Goal: Transaction & Acquisition: Purchase product/service

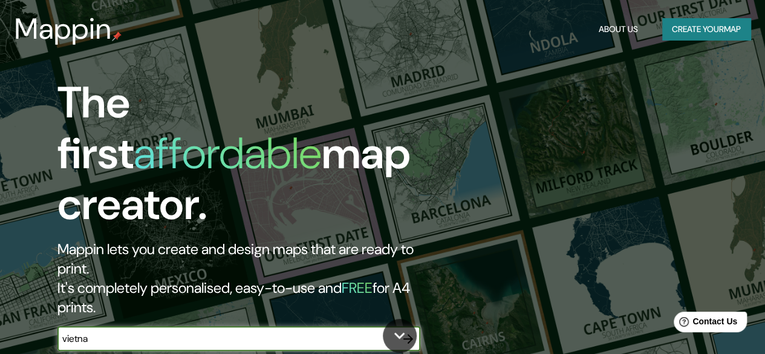
type input "[GEOGRAPHIC_DATA]"
click at [411, 334] on icon "button" at bounding box center [408, 339] width 10 height 10
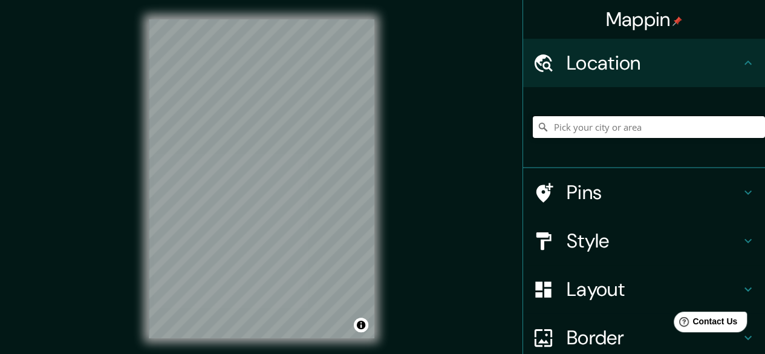
drag, startPoint x: 374, startPoint y: 262, endPoint x: 566, endPoint y: 132, distance: 231.7
click at [566, 135] on input "Pick your city or area" at bounding box center [649, 127] width 232 height 22
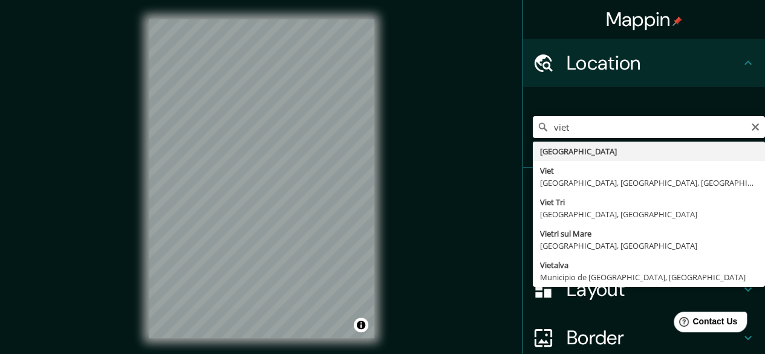
type input "[GEOGRAPHIC_DATA]"
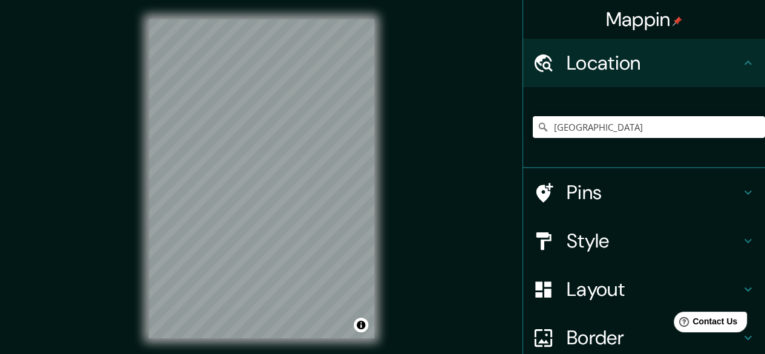
click at [741, 192] on icon at bounding box center [748, 192] width 15 height 15
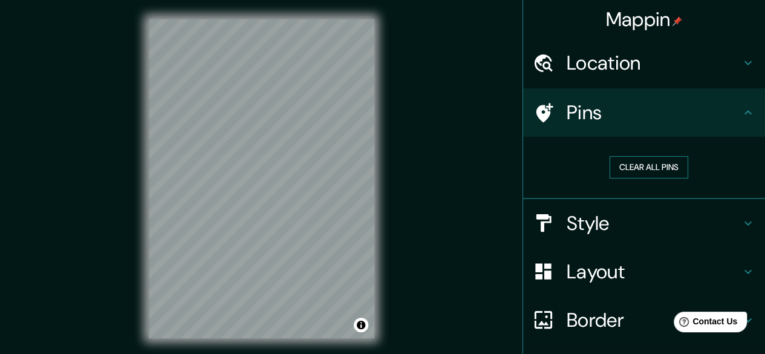
click at [656, 166] on button "Clear all pins" at bounding box center [649, 167] width 79 height 22
click at [576, 113] on h4 "Pins" at bounding box center [654, 112] width 174 height 24
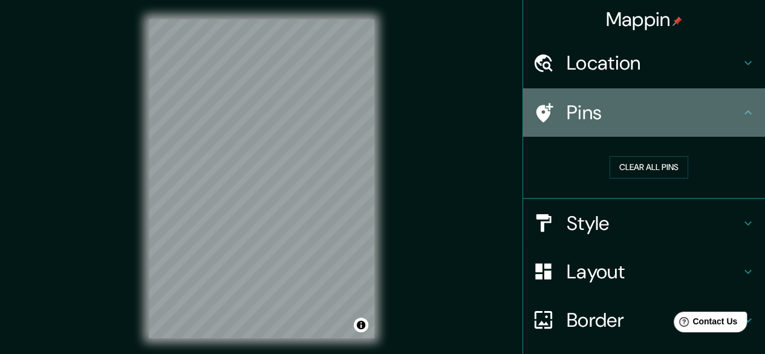
click at [743, 109] on icon at bounding box center [748, 112] width 15 height 15
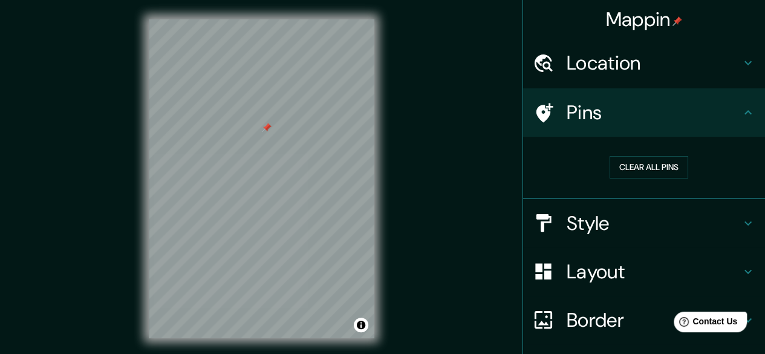
click at [267, 131] on div at bounding box center [267, 128] width 10 height 10
click at [741, 62] on icon at bounding box center [748, 63] width 15 height 15
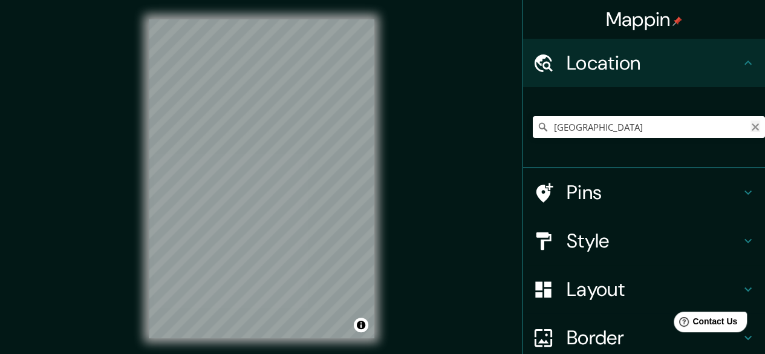
click at [751, 130] on icon "Clear" at bounding box center [756, 127] width 10 height 10
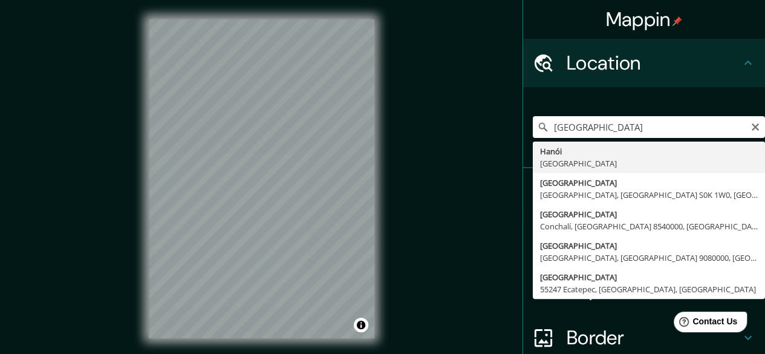
type input "[GEOGRAPHIC_DATA], [GEOGRAPHIC_DATA]"
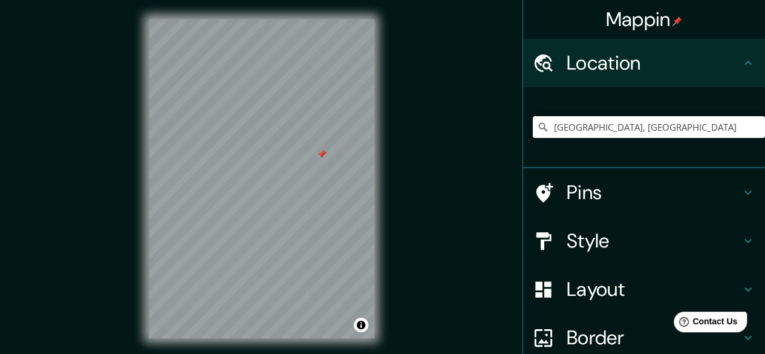
click at [616, 241] on h4 "Style" at bounding box center [654, 241] width 174 height 24
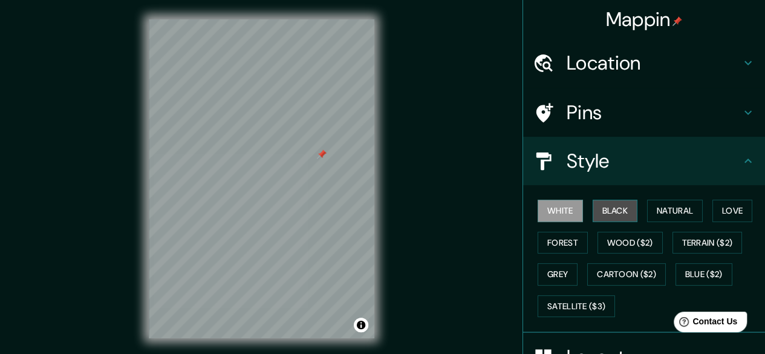
click at [607, 214] on button "Black" at bounding box center [615, 211] width 45 height 22
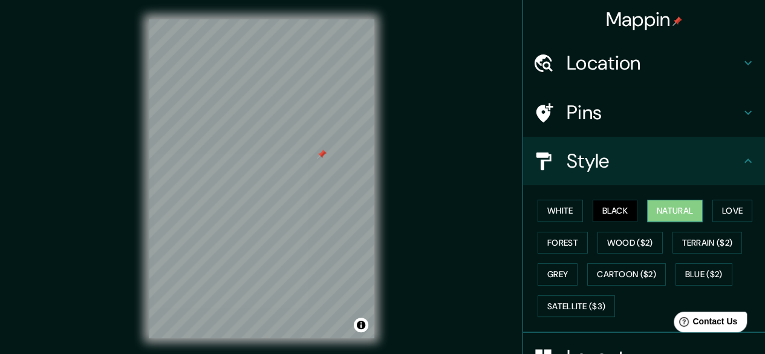
click at [663, 211] on button "Natural" at bounding box center [675, 211] width 56 height 22
click at [739, 216] on button "Love" at bounding box center [733, 211] width 40 height 22
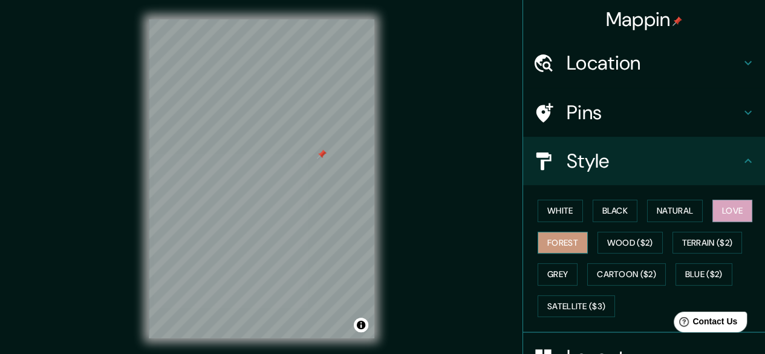
click at [554, 247] on button "Forest" at bounding box center [563, 243] width 50 height 22
click at [557, 267] on button "Grey" at bounding box center [558, 274] width 40 height 22
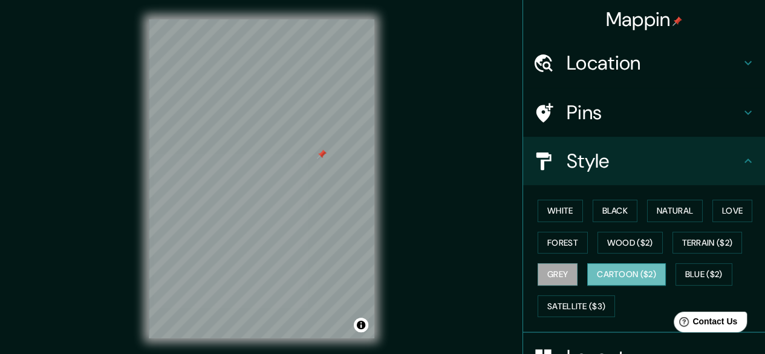
click at [600, 272] on button "Cartoon ($2)" at bounding box center [626, 274] width 79 height 22
click at [592, 68] on h4 "Location" at bounding box center [654, 63] width 174 height 24
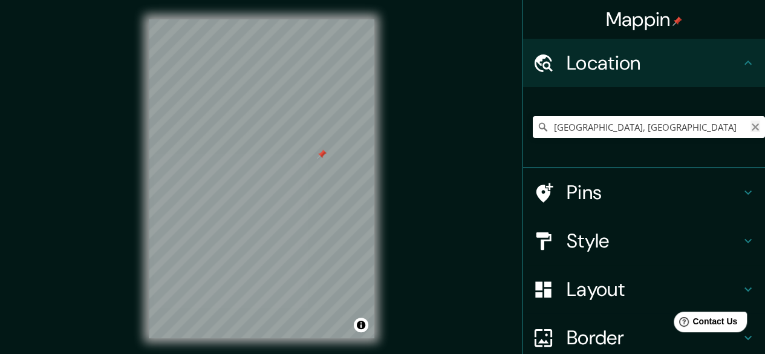
click at [752, 126] on icon "Clear" at bounding box center [755, 126] width 7 height 7
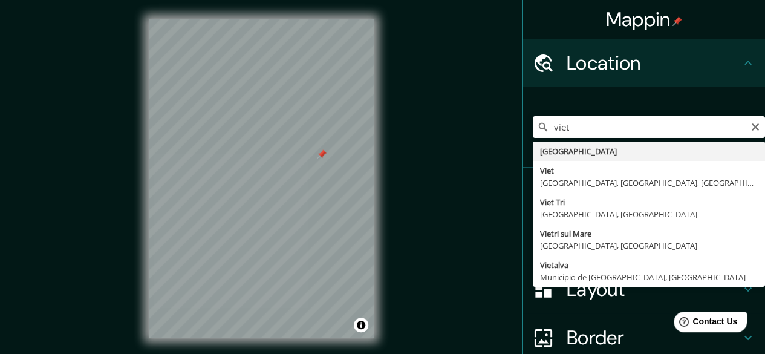
type input "[GEOGRAPHIC_DATA]"
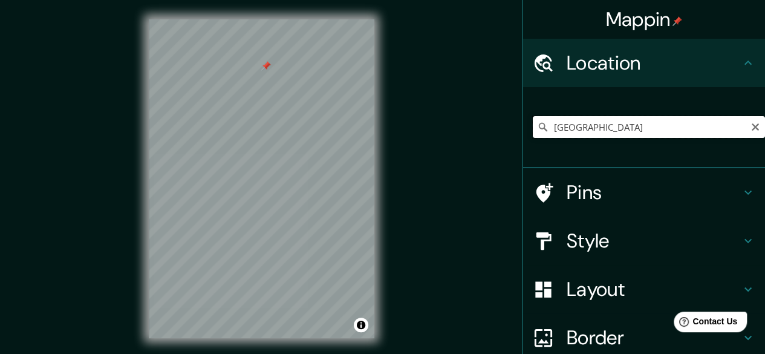
click at [587, 125] on input "[GEOGRAPHIC_DATA]" at bounding box center [649, 127] width 232 height 22
click at [752, 128] on icon "Clear" at bounding box center [755, 126] width 7 height 7
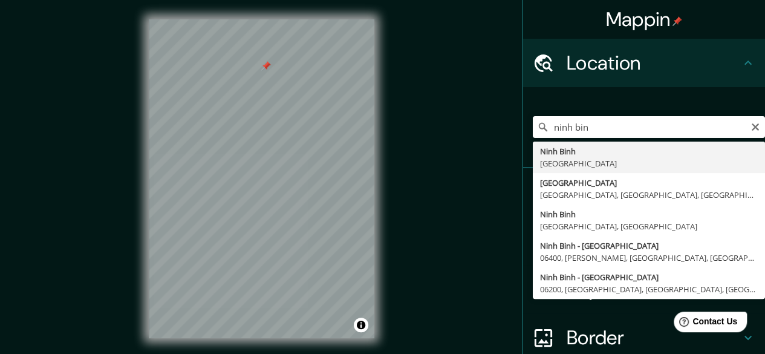
type input "[GEOGRAPHIC_DATA], [GEOGRAPHIC_DATA]"
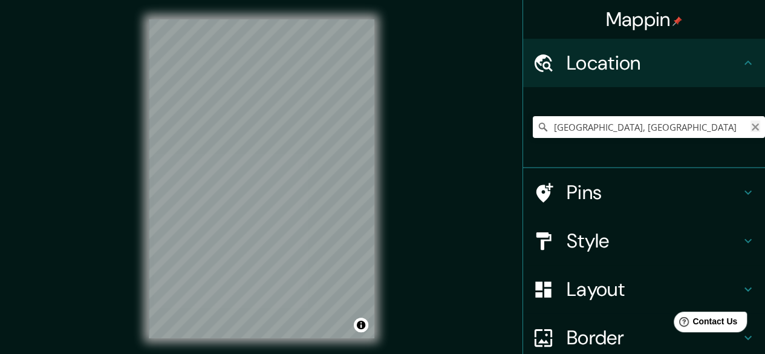
click at [751, 127] on icon "Clear" at bounding box center [756, 127] width 10 height 10
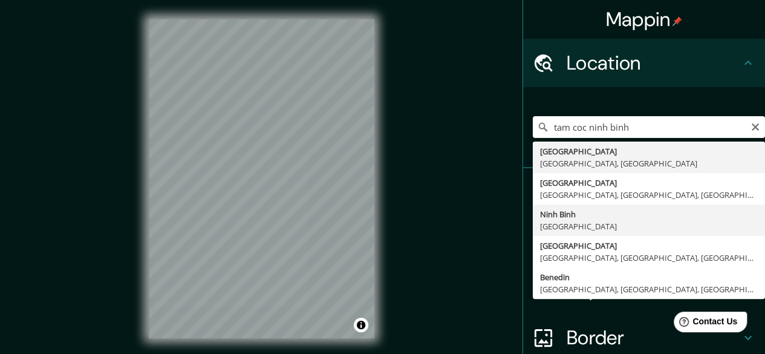
type input "[GEOGRAPHIC_DATA], [GEOGRAPHIC_DATA]"
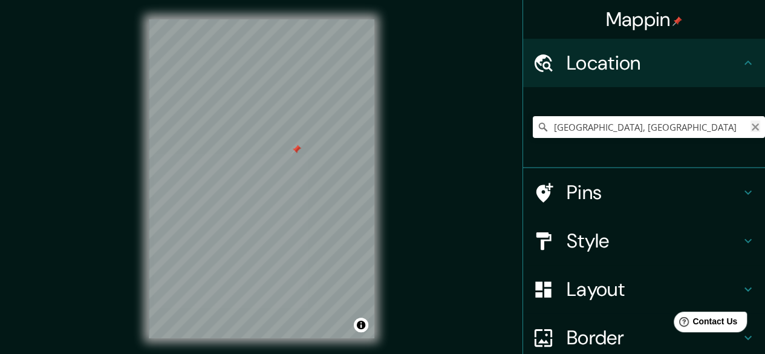
click at [751, 124] on icon "Clear" at bounding box center [756, 127] width 10 height 10
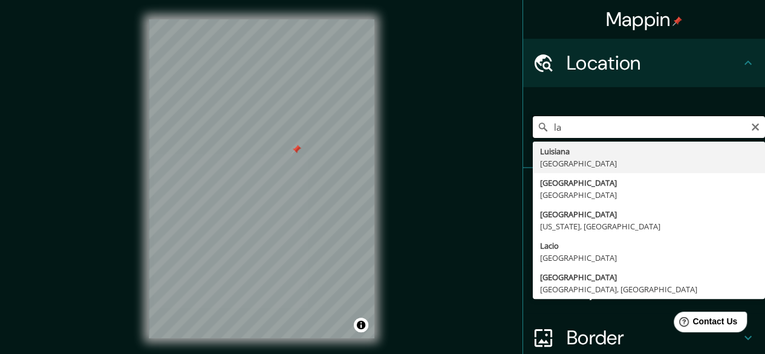
type input "l"
type input "v"
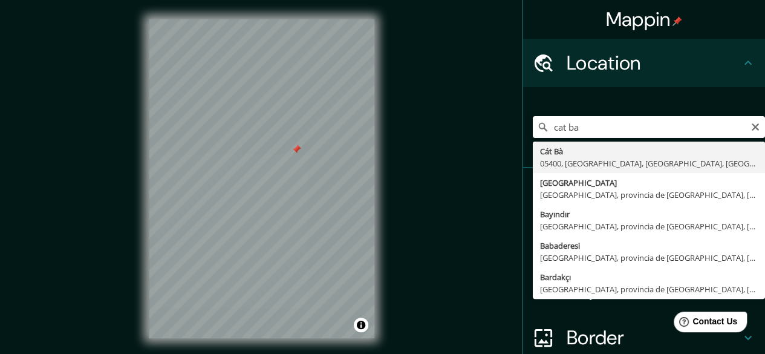
type input "[GEOGRAPHIC_DATA], [GEOGRAPHIC_DATA], [GEOGRAPHIC_DATA]"
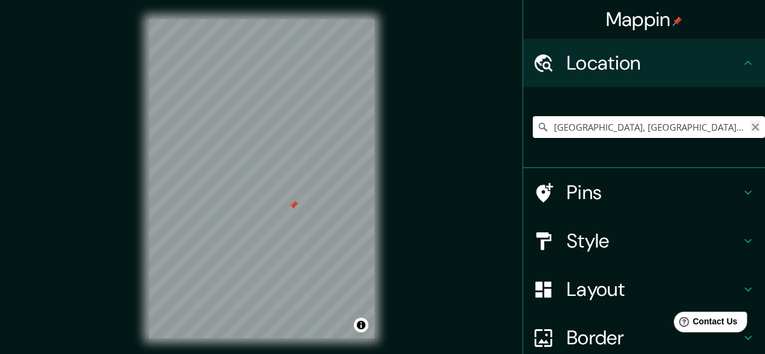
click at [751, 126] on icon "Clear" at bounding box center [756, 127] width 10 height 10
click at [670, 135] on input "Pick your city or area" at bounding box center [649, 127] width 232 height 22
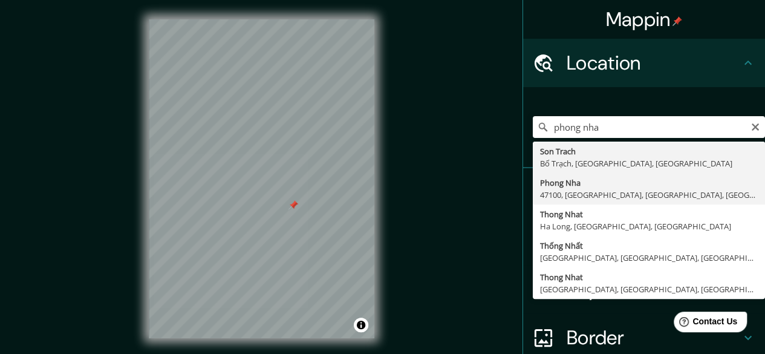
type input "[GEOGRAPHIC_DATA], [GEOGRAPHIC_DATA], [GEOGRAPHIC_DATA], [GEOGRAPHIC_DATA], [GE…"
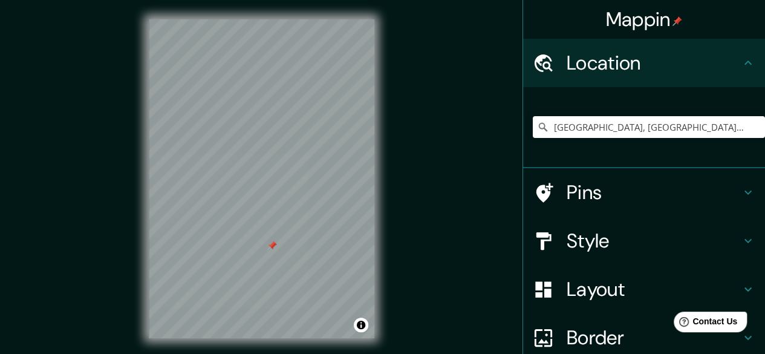
click at [272, 247] on div at bounding box center [272, 246] width 10 height 10
click at [752, 125] on icon "Clear" at bounding box center [755, 126] width 7 height 7
click at [682, 131] on input "Pick your city or area" at bounding box center [649, 127] width 232 height 22
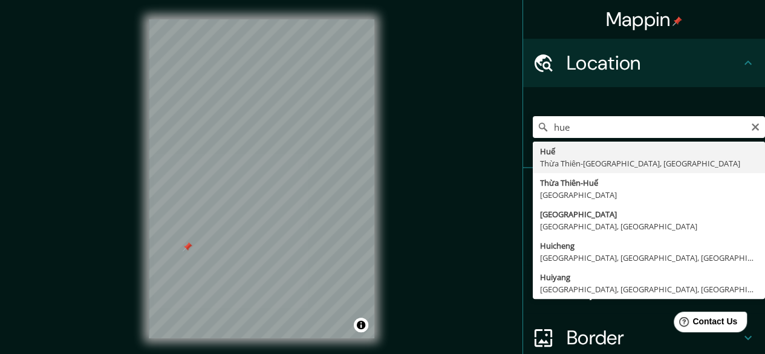
type input "Huế, Thừa Thiên-[GEOGRAPHIC_DATA], [GEOGRAPHIC_DATA]"
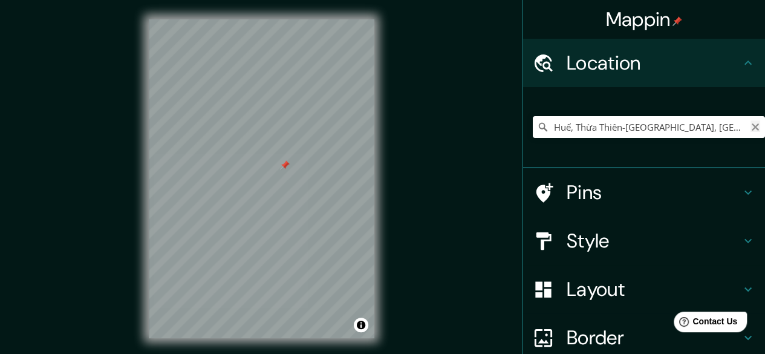
click at [752, 125] on icon "Clear" at bounding box center [755, 126] width 7 height 7
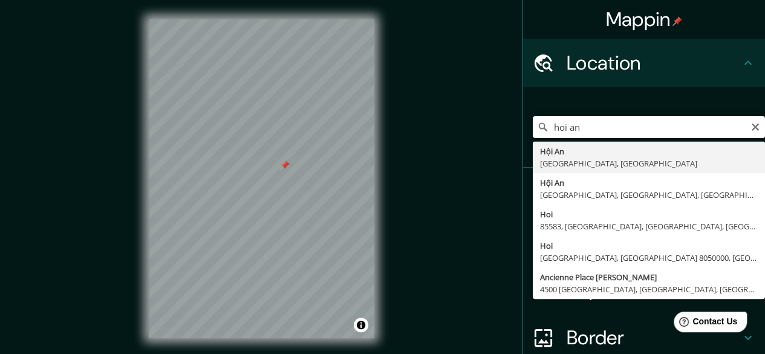
type input "Hội An, [GEOGRAPHIC_DATA], [GEOGRAPHIC_DATA]"
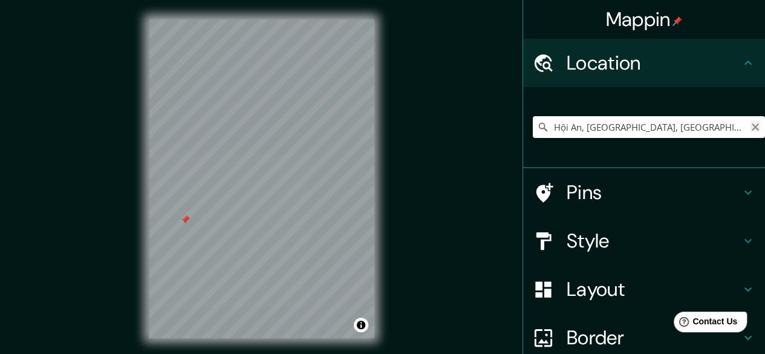
click at [751, 128] on icon "Clear" at bounding box center [756, 127] width 10 height 10
click at [699, 127] on input "Pick your city or area" at bounding box center [649, 127] width 232 height 22
click at [623, 120] on input "[PERSON_NAME], [GEOGRAPHIC_DATA]" at bounding box center [649, 127] width 232 height 22
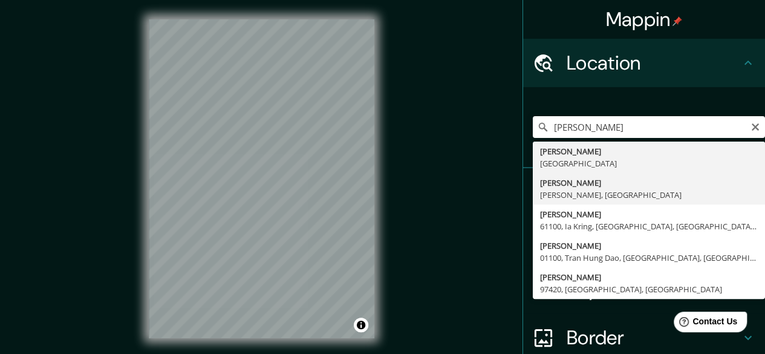
type input "[PERSON_NAME], [PERSON_NAME], [GEOGRAPHIC_DATA]"
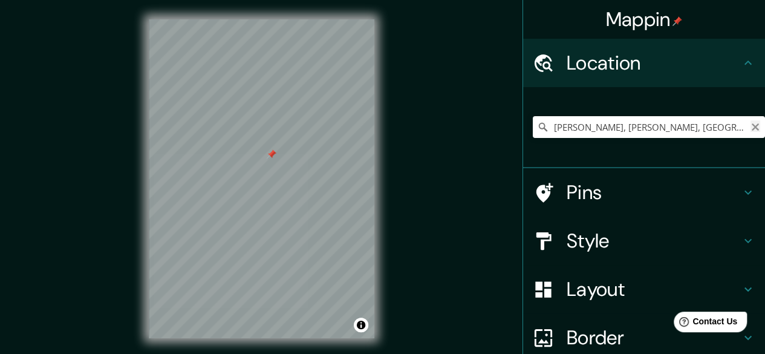
click at [752, 127] on icon "Clear" at bounding box center [755, 126] width 7 height 7
type input "[GEOGRAPHIC_DATA]"
click at [741, 191] on icon at bounding box center [748, 192] width 15 height 15
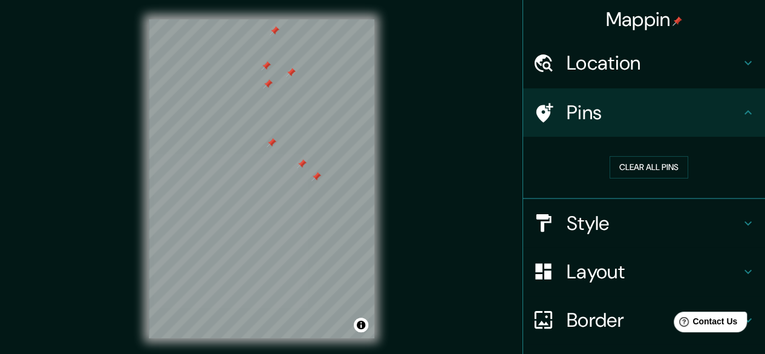
click at [741, 116] on icon at bounding box center [748, 112] width 15 height 15
click at [743, 109] on icon at bounding box center [748, 112] width 15 height 15
click at [741, 229] on icon at bounding box center [748, 223] width 15 height 15
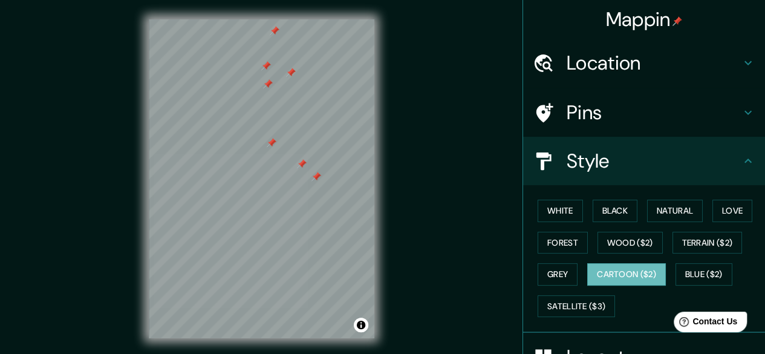
click at [743, 110] on icon at bounding box center [748, 112] width 15 height 15
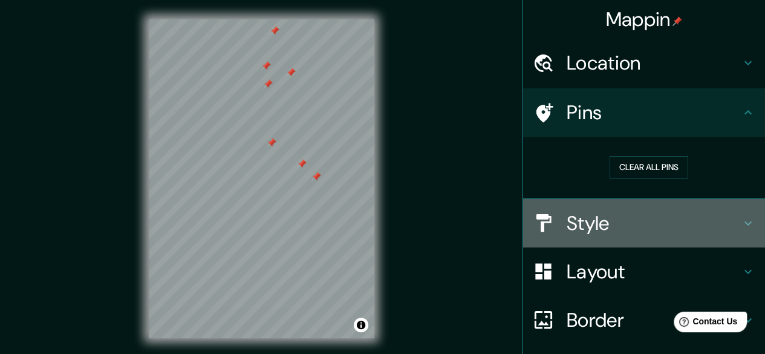
click at [741, 220] on icon at bounding box center [748, 223] width 15 height 15
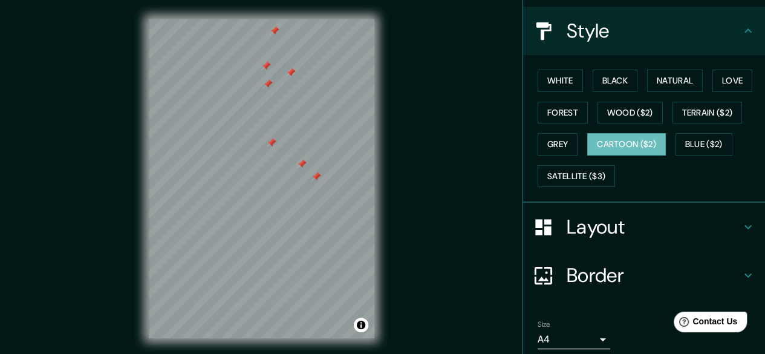
scroll to position [143, 0]
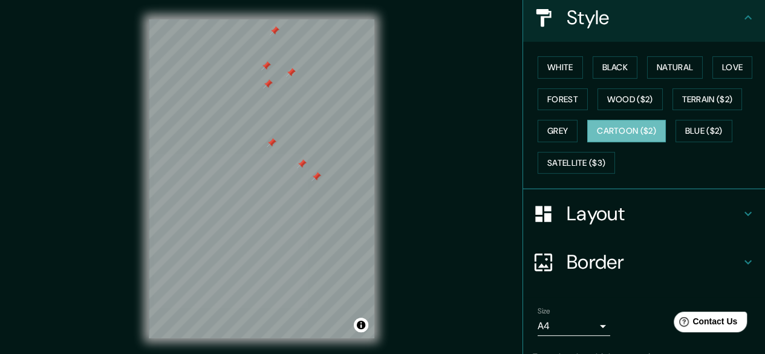
click at [741, 206] on icon at bounding box center [748, 213] width 15 height 15
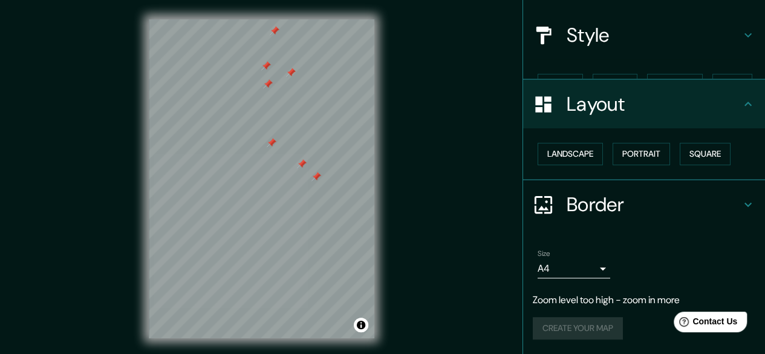
scroll to position [104, 0]
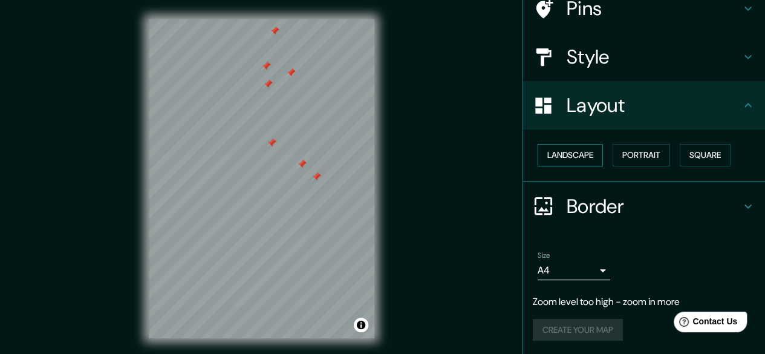
click at [582, 157] on button "Landscape" at bounding box center [570, 155] width 65 height 22
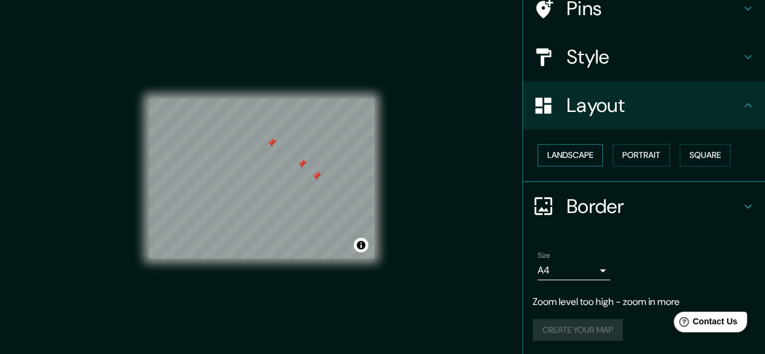
click at [583, 154] on button "Landscape" at bounding box center [570, 155] width 65 height 22
click at [634, 153] on button "Portrait" at bounding box center [641, 155] width 57 height 22
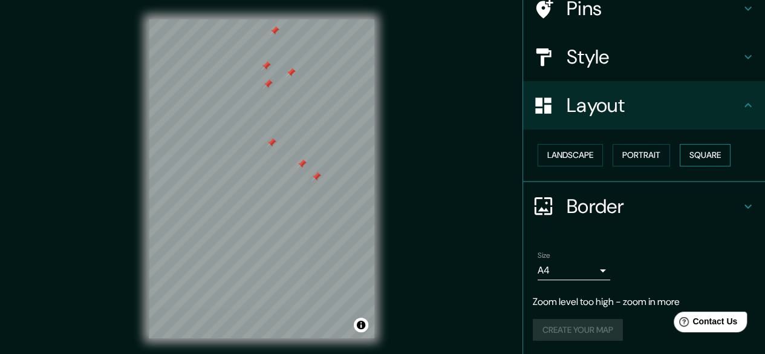
click at [685, 151] on button "Square" at bounding box center [705, 155] width 51 height 22
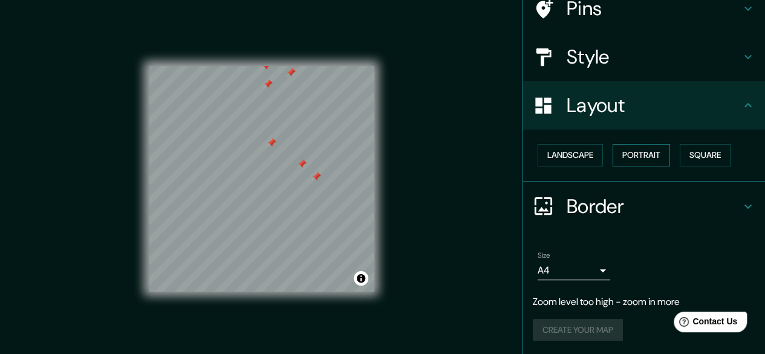
click at [643, 147] on button "Portrait" at bounding box center [641, 155] width 57 height 22
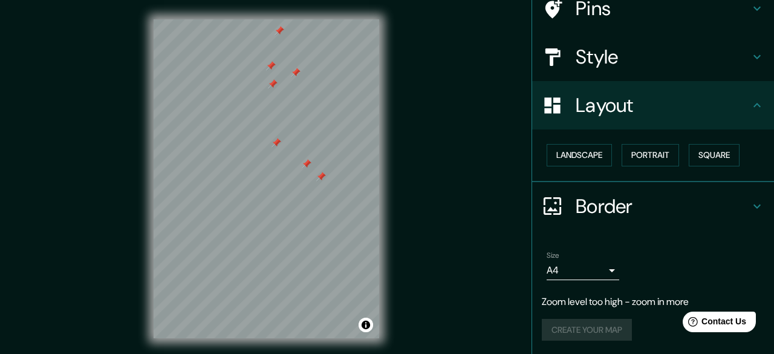
click at [593, 271] on body "Mappin Location [GEOGRAPHIC_DATA] [GEOGRAPHIC_DATA] [GEOGRAPHIC_DATA], [GEOGRAP…" at bounding box center [387, 177] width 774 height 354
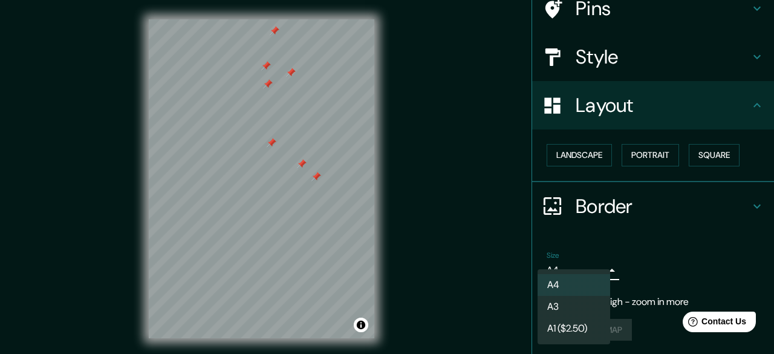
click at [662, 260] on div at bounding box center [387, 177] width 774 height 354
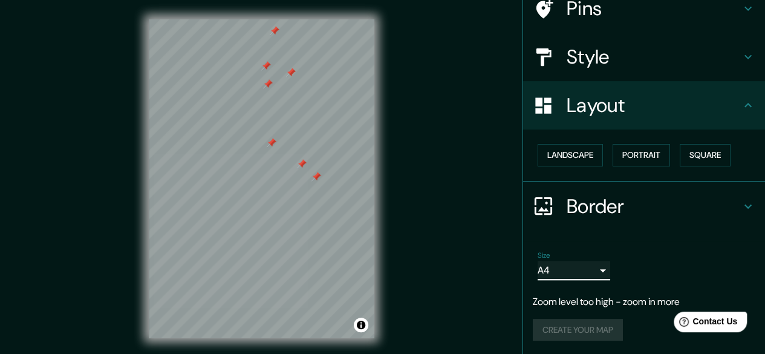
scroll to position [22, 0]
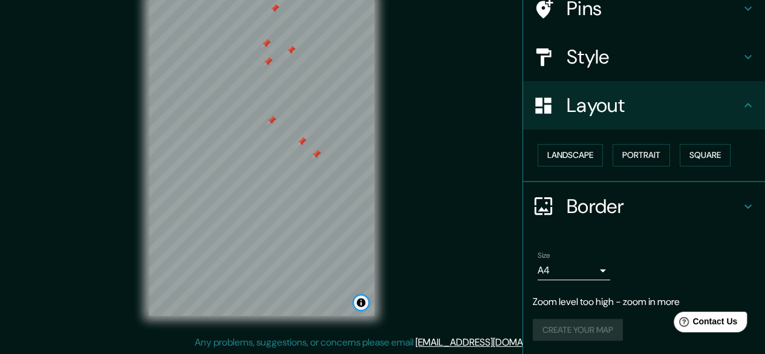
click at [363, 302] on button "Toggle attribution" at bounding box center [361, 302] width 15 height 15
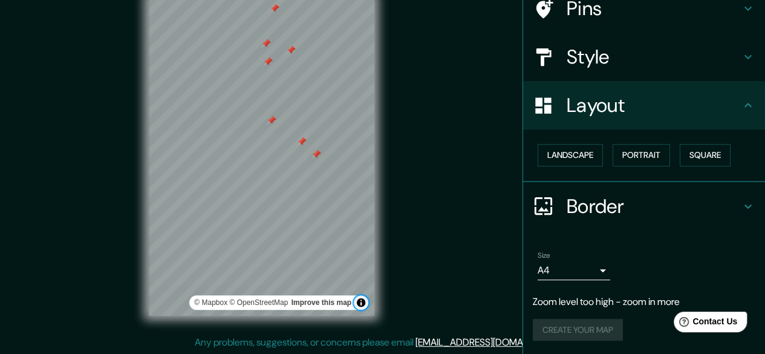
click at [363, 301] on button "Toggle attribution" at bounding box center [361, 302] width 15 height 15
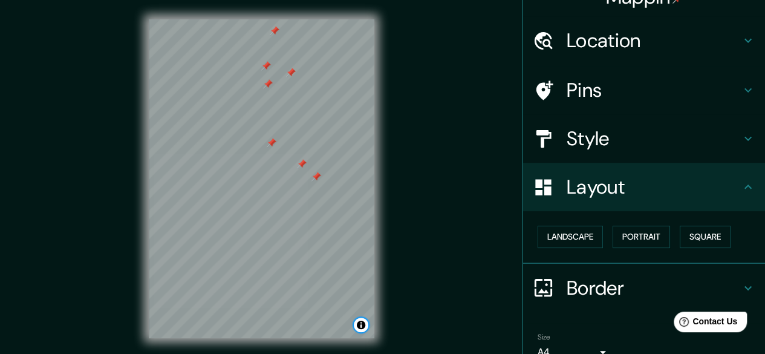
scroll to position [0, 0]
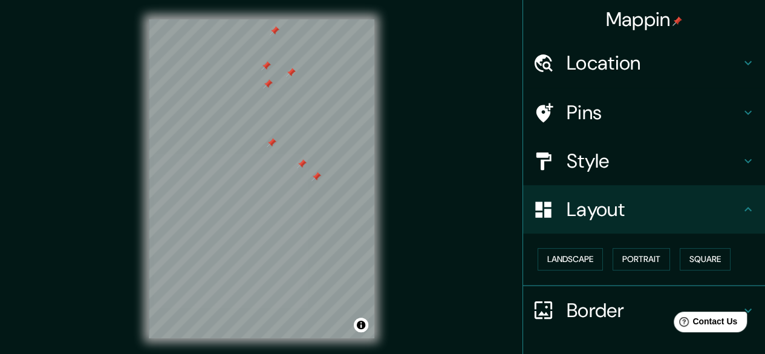
click at [636, 18] on h4 "Mappin" at bounding box center [644, 19] width 77 height 24
click at [131, 192] on div "© Mapbox © OpenStreetMap Improve this map" at bounding box center [261, 179] width 264 height 358
